Goal: Information Seeking & Learning: Learn about a topic

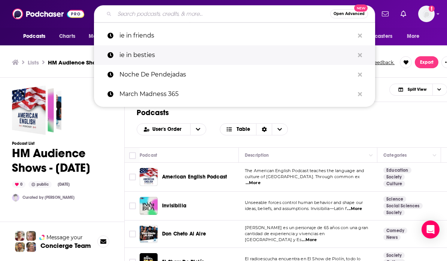
click at [140, 59] on p "ie in besties" at bounding box center [236, 54] width 235 height 19
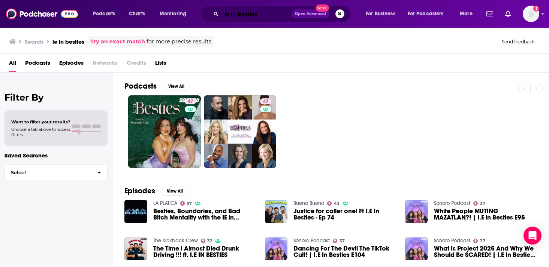
click at [267, 18] on input "ie in besties" at bounding box center [256, 14] width 70 height 12
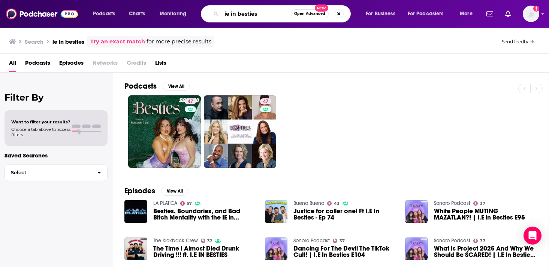
drag, startPoint x: 262, startPoint y: 11, endPoint x: 167, endPoint y: -12, distance: 97.5
click at [167, 0] on html "Podcasts Charts Monitoring ie in besties Open Advanced New For Business For Pod…" at bounding box center [274, 133] width 549 height 267
type input "storytelling"
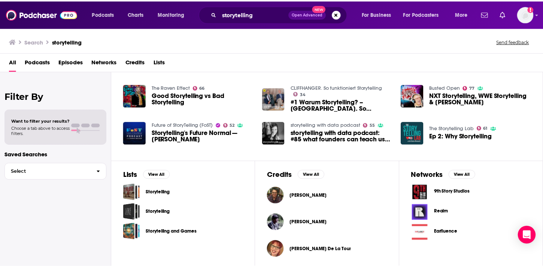
scroll to position [201, 0]
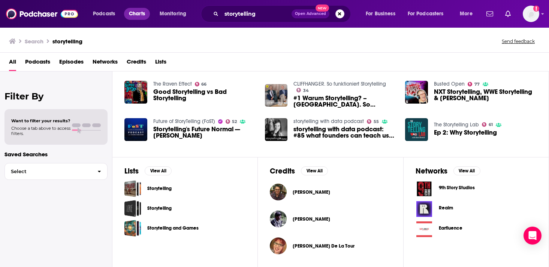
click at [128, 16] on link "Charts" at bounding box center [136, 14] width 25 height 12
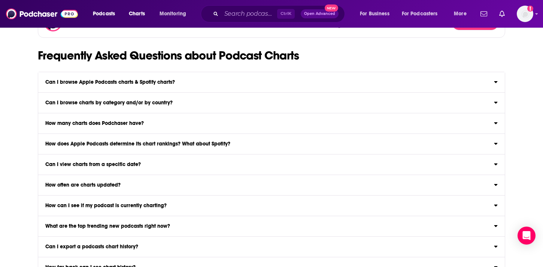
scroll to position [861, 0]
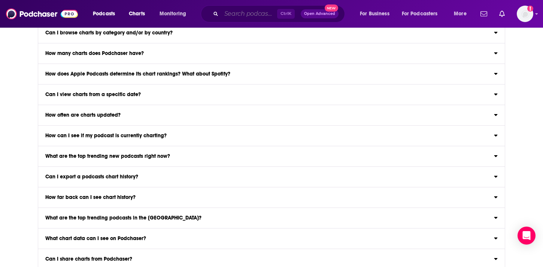
click at [235, 19] on input "Search podcasts, credits, & more..." at bounding box center [249, 14] width 56 height 12
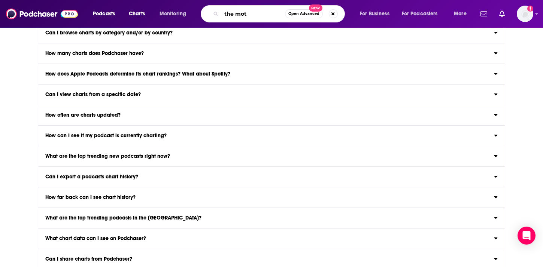
type input "the moth"
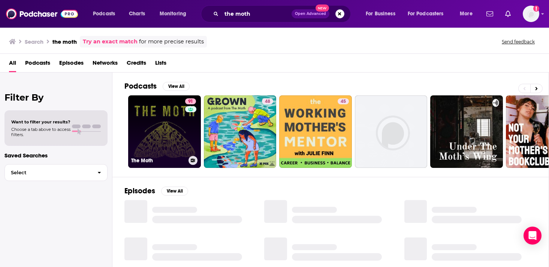
click at [165, 100] on link "91 The Moth" at bounding box center [164, 131] width 73 height 73
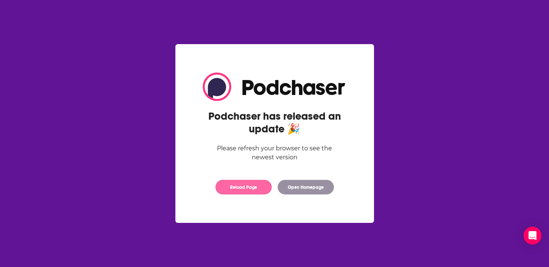
click at [233, 187] on button "Reload Page" at bounding box center [243, 187] width 56 height 15
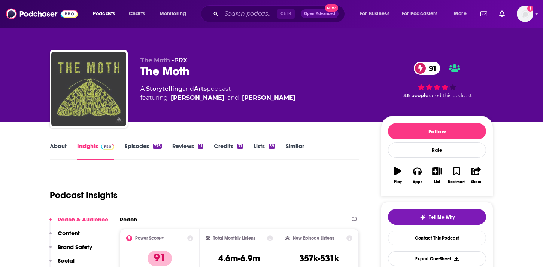
drag, startPoint x: 88, startPoint y: 85, endPoint x: 57, endPoint y: 148, distance: 69.5
click at [88, 85] on img "The Moth" at bounding box center [88, 89] width 75 height 75
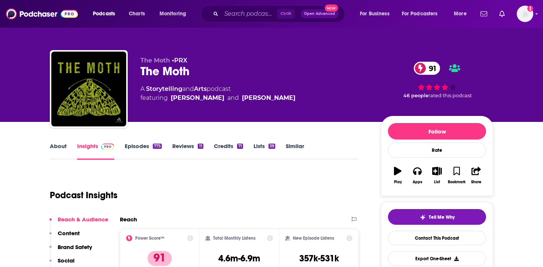
click at [55, 153] on link "About" at bounding box center [58, 151] width 17 height 17
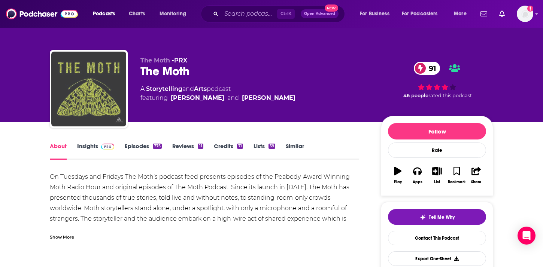
scroll to position [187, 0]
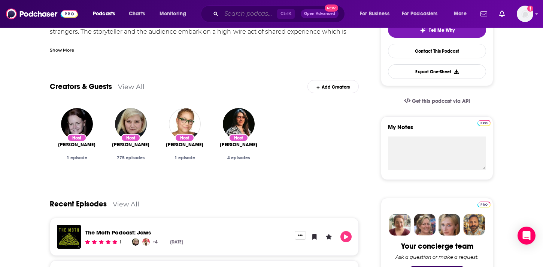
click at [233, 18] on input "Search podcasts, credits, & more..." at bounding box center [249, 14] width 56 height 12
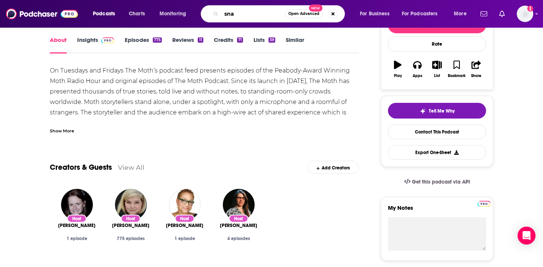
scroll to position [0, 0]
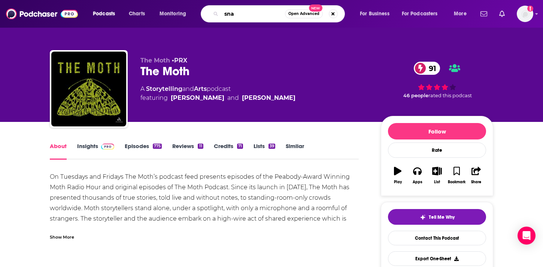
type input "sna"
click at [98, 145] on span at bounding box center [106, 146] width 16 height 7
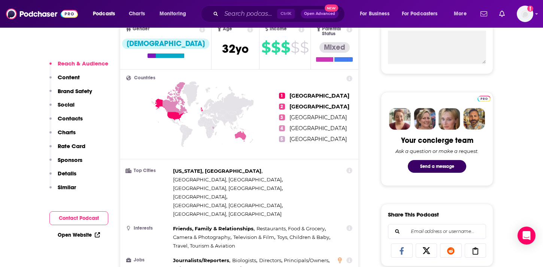
scroll to position [303, 0]
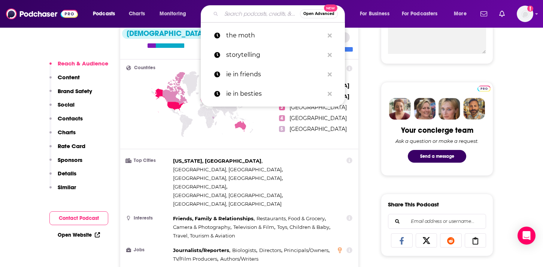
drag, startPoint x: 253, startPoint y: 19, endPoint x: 246, endPoint y: 14, distance: 8.9
click at [254, 19] on input "Search podcasts, credits, & more..." at bounding box center [260, 14] width 79 height 12
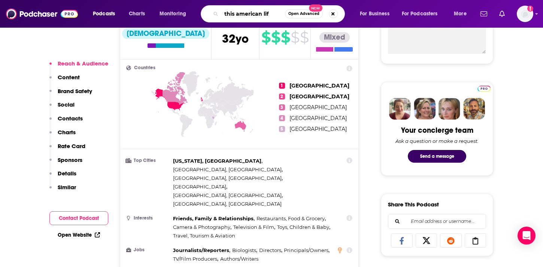
type input "this american life"
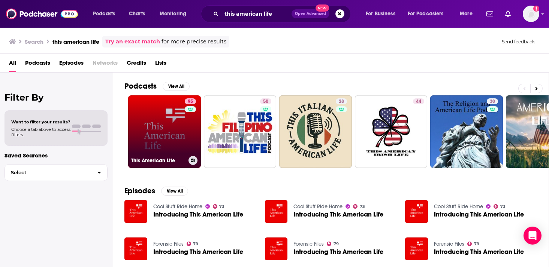
click at [178, 156] on link "95 This American Life" at bounding box center [164, 131] width 73 height 73
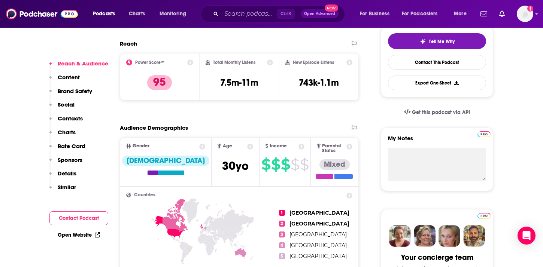
scroll to position [150, 0]
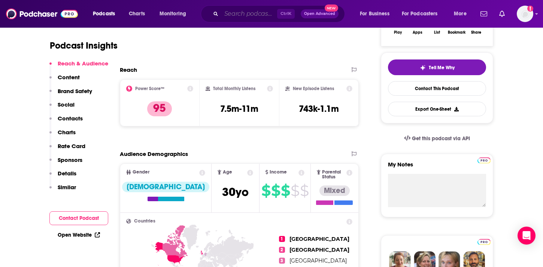
click at [244, 17] on input "Search podcasts, credits, & more..." at bounding box center [249, 14] width 56 height 12
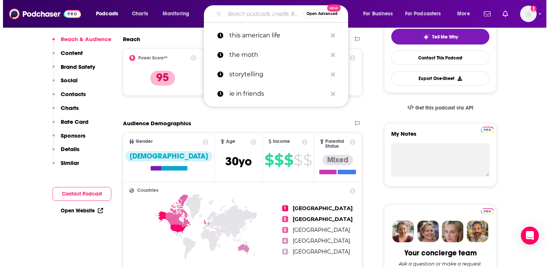
scroll to position [0, 0]
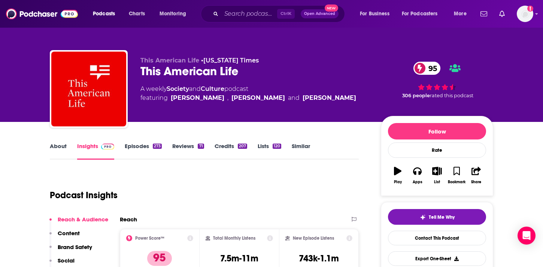
click at [314, 174] on div "Podcast Insights" at bounding box center [201, 191] width 303 height 38
click at [60, 148] on link "About" at bounding box center [58, 151] width 17 height 17
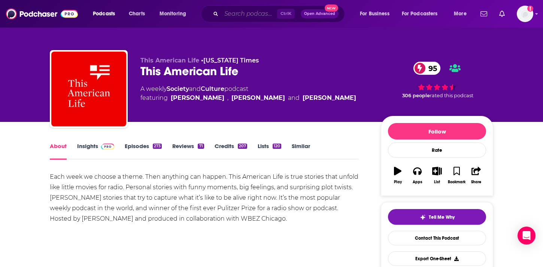
click at [239, 19] on input "Search podcasts, credits, & more..." at bounding box center [249, 14] width 56 height 12
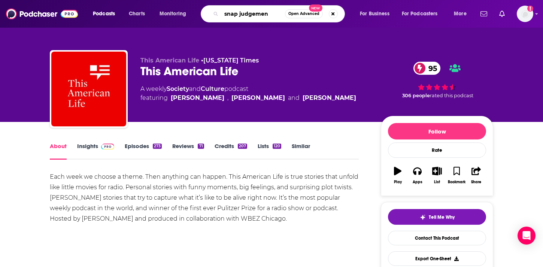
type input "snap judgement"
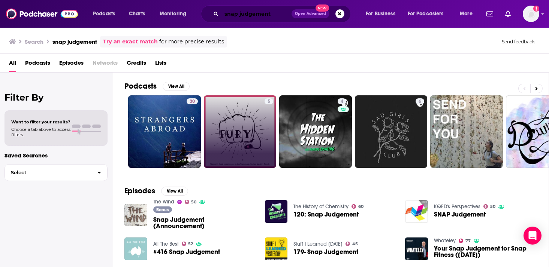
click at [272, 10] on input "snap judgement" at bounding box center [256, 14] width 70 height 12
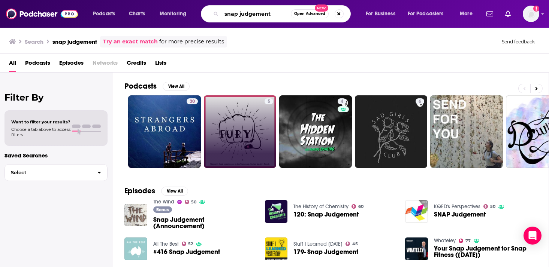
drag, startPoint x: 221, startPoint y: 9, endPoint x: 176, endPoint y: 7, distance: 45.3
click at [176, 7] on div "Podcasts Charts Monitoring snap judgement Open Advanced New For Business For Po…" at bounding box center [284, 13] width 392 height 17
type input "radiolab"
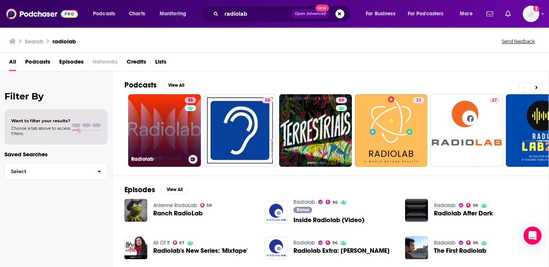
click at [156, 133] on link "96 Radiolab" at bounding box center [164, 130] width 73 height 73
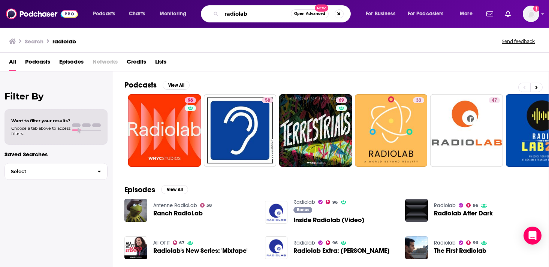
click at [246, 10] on input "radiolab" at bounding box center [255, 14] width 69 height 12
click at [190, 16] on div "Podcasts Charts Monitoring radiolab Open Advanced New For Business For Podcaste…" at bounding box center [284, 13] width 392 height 17
type input "heavyweight"
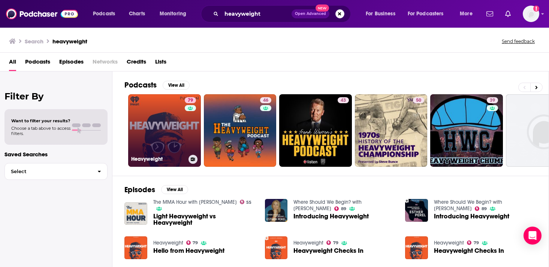
click at [144, 157] on h3 "Heavyweight" at bounding box center [158, 159] width 54 height 6
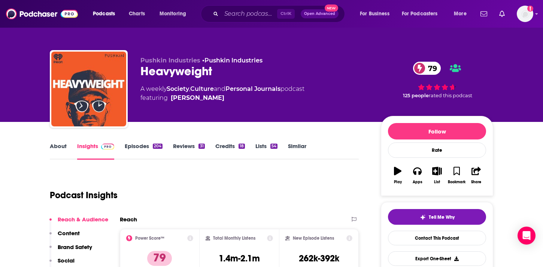
click at [54, 147] on link "About" at bounding box center [58, 151] width 17 height 17
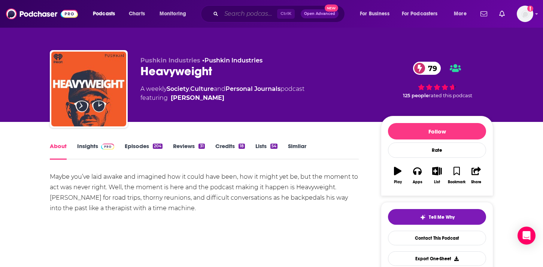
click at [245, 16] on input "Search podcasts, credits, & more..." at bounding box center [249, 14] width 56 height 12
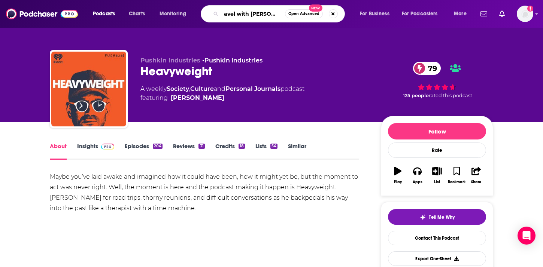
type input "travel with rick stephens"
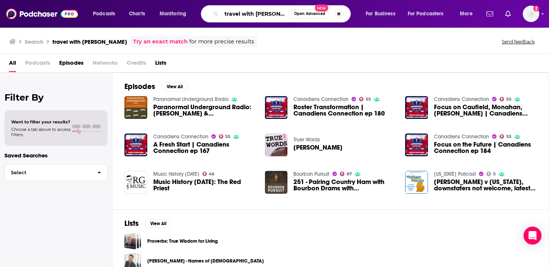
click at [233, 14] on input "travel with rick stephens" at bounding box center [255, 14] width 69 height 12
type input "armchair explorer"
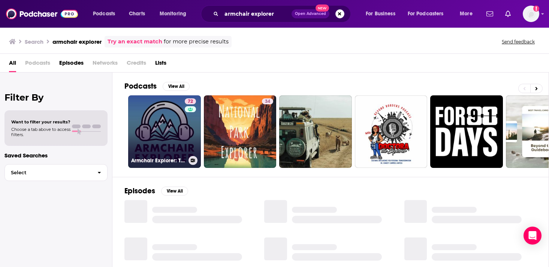
click at [179, 118] on link "72 Armchair Explorer: Travel and Adventure Inspiration" at bounding box center [164, 131] width 73 height 73
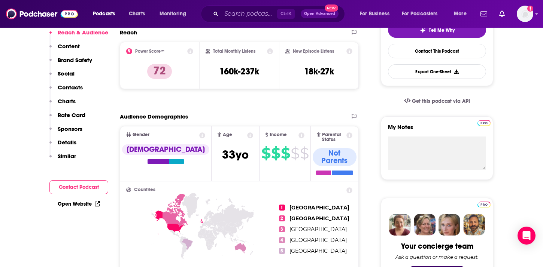
scroll to position [37, 0]
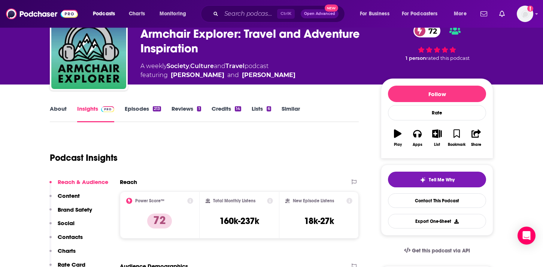
click at [240, 67] on link "Travel" at bounding box center [234, 66] width 19 height 7
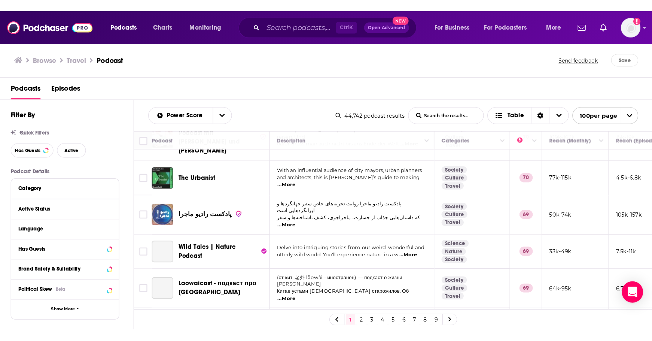
scroll to position [1124, 0]
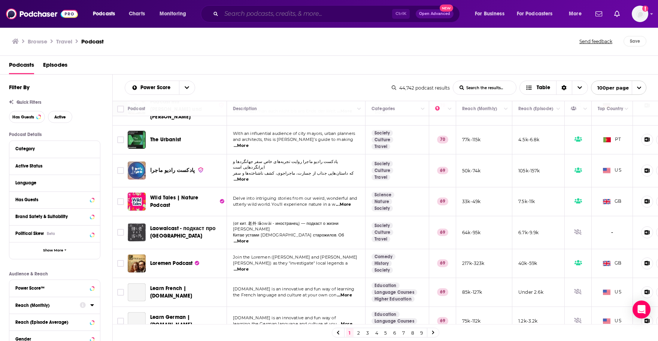
click at [253, 10] on input "Search podcasts, credits, & more..." at bounding box center [306, 14] width 171 height 12
click at [243, 17] on input "Search podcasts, credits, & more..." at bounding box center [306, 14] width 171 height 12
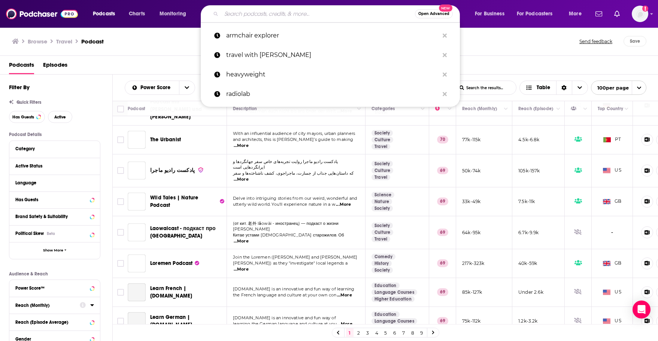
click at [229, 16] on input "Search podcasts, credits, & more..." at bounding box center [318, 14] width 194 height 12
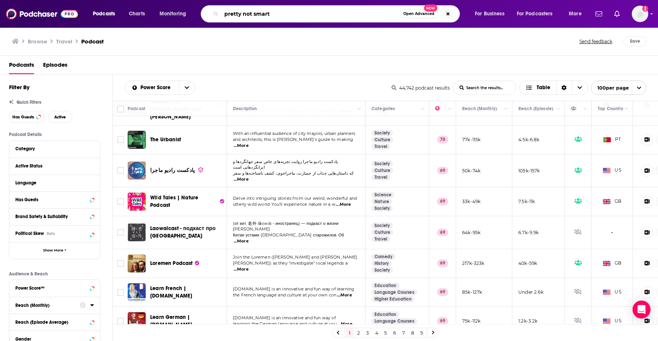
type input "pretty not smart"
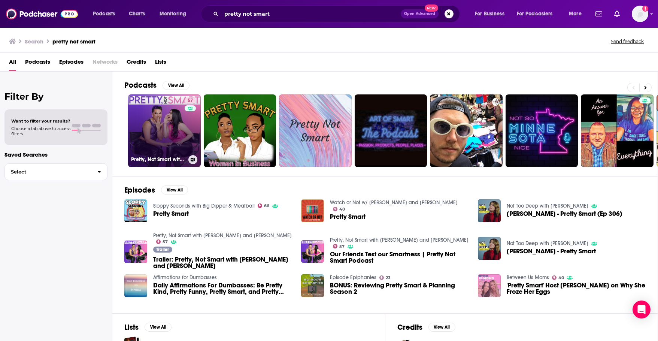
click at [154, 135] on link "57 Pretty, Not Smart with Louie and Yoatzi Castro" at bounding box center [164, 130] width 73 height 73
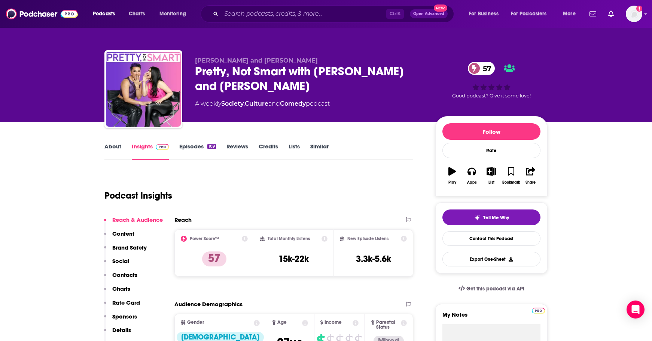
click at [115, 147] on link "About" at bounding box center [112, 151] width 17 height 17
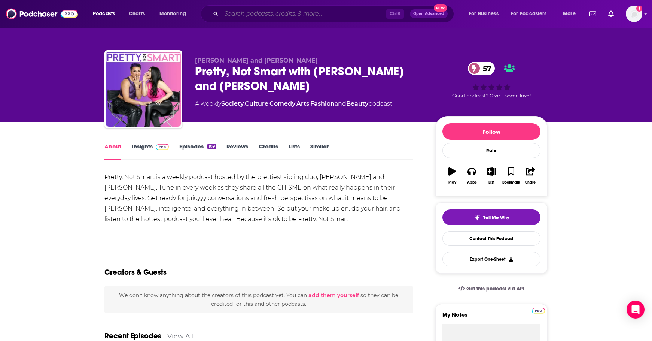
click at [251, 13] on input "Search podcasts, credits, & more..." at bounding box center [303, 14] width 165 height 12
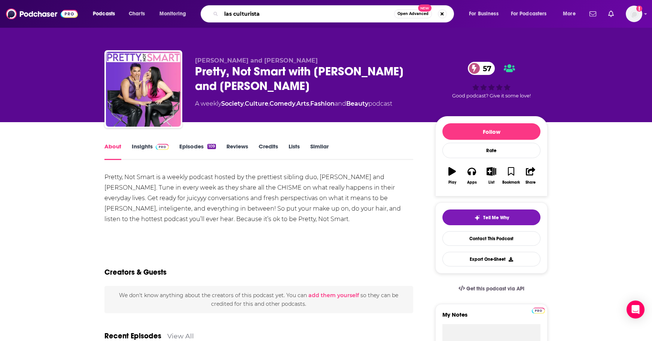
type input "las culturistas"
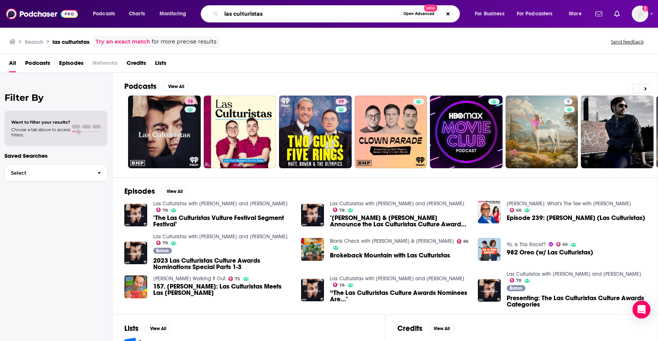
drag, startPoint x: 281, startPoint y: 15, endPoint x: 221, endPoint y: 16, distance: 60.7
click at [221, 16] on div "las culturistas Open Advanced New" at bounding box center [330, 13] width 259 height 17
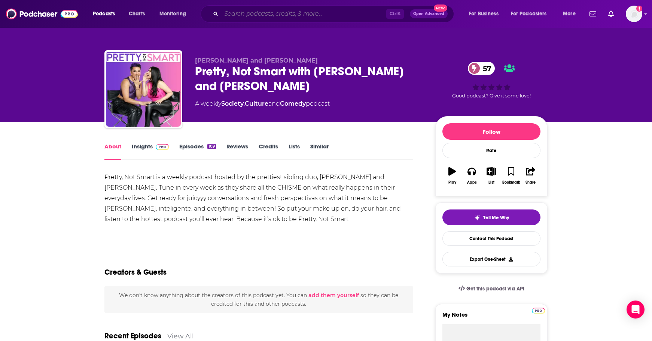
click at [278, 18] on input "Search podcasts, credits, & more..." at bounding box center [303, 14] width 165 height 12
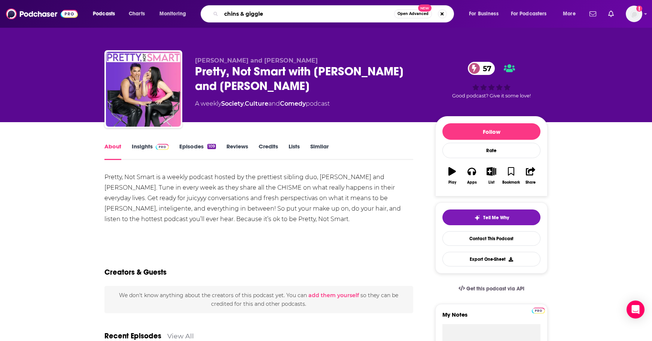
type input "chins & giggles"
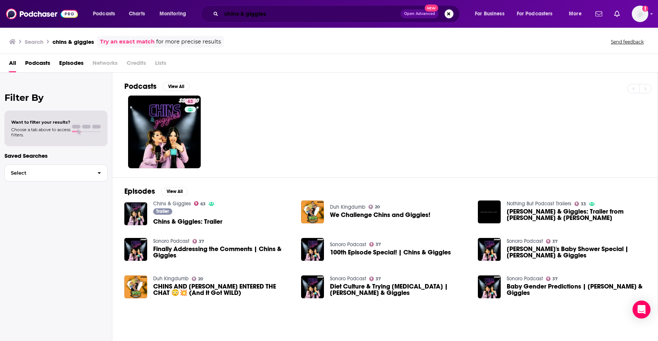
click at [255, 16] on input "chins & giggles" at bounding box center [310, 14] width 179 height 12
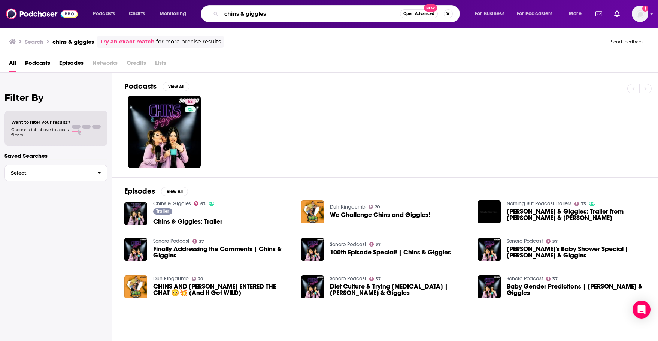
drag, startPoint x: 157, startPoint y: 10, endPoint x: 150, endPoint y: 7, distance: 7.2
click at [150, 10] on div "Podcasts Charts Monitoring chins & giggles Open Advanced New For Business For P…" at bounding box center [338, 13] width 501 height 17
type input "h"
type input "the comment section"
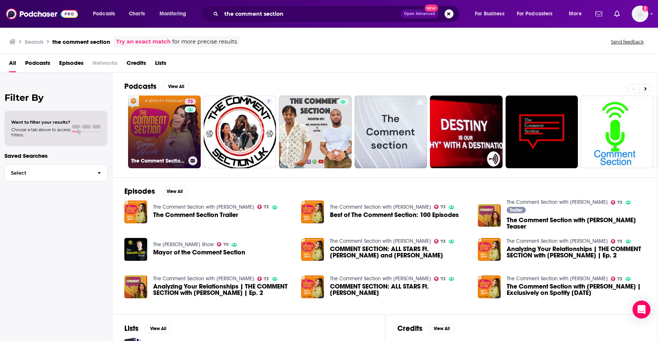
click at [165, 142] on link "73 The Comment Section with Drew Afualo" at bounding box center [164, 131] width 73 height 73
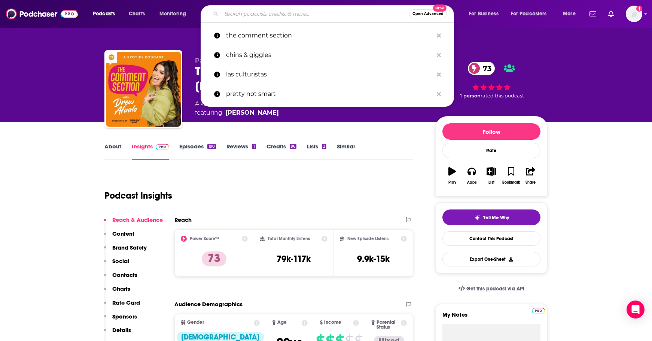
click at [321, 15] on input "Search podcasts, credits, & more..." at bounding box center [315, 14] width 188 height 12
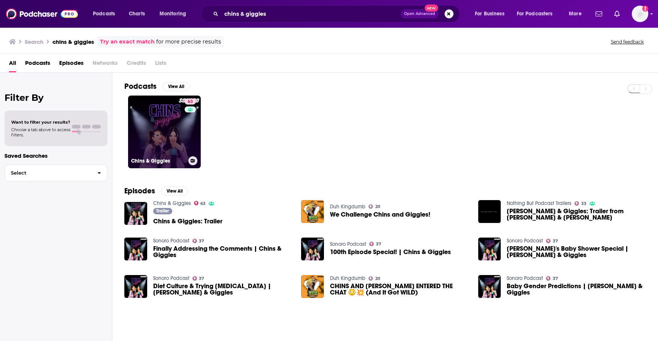
click at [163, 136] on link "63 Chins & Giggles" at bounding box center [164, 131] width 73 height 73
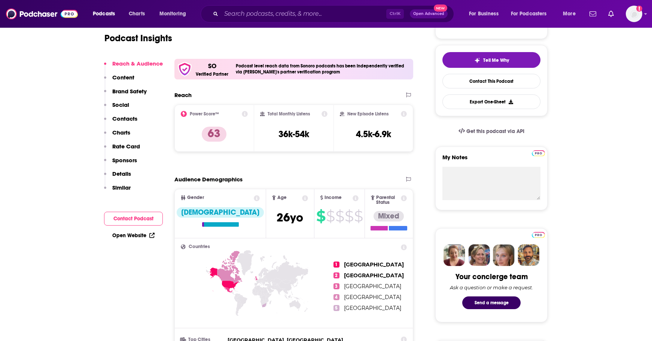
scroll to position [150, 0]
